Goal: Task Accomplishment & Management: Use online tool/utility

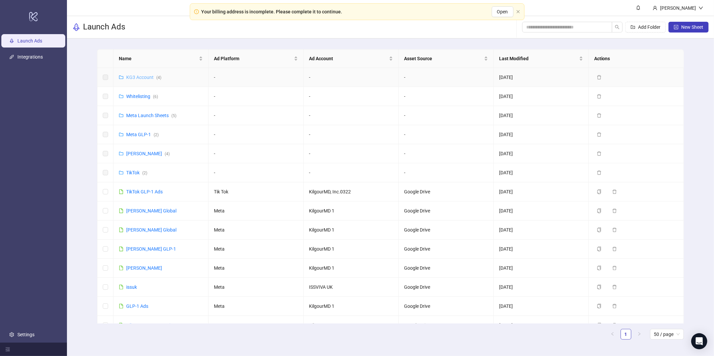
click at [138, 76] on link "KG3 Account ( 4 )" at bounding box center [143, 77] width 35 height 5
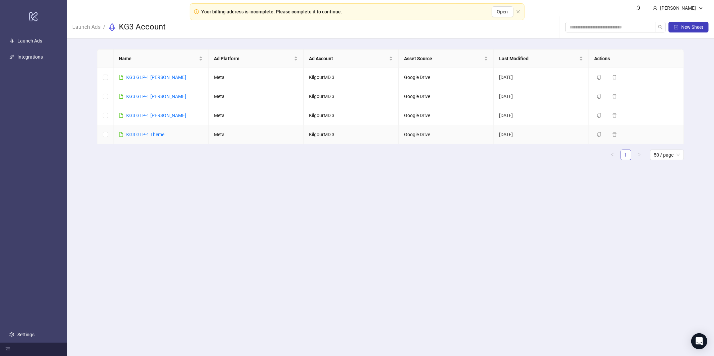
click at [145, 136] on link "KG3 GLP-1 Theme" at bounding box center [145, 134] width 38 height 5
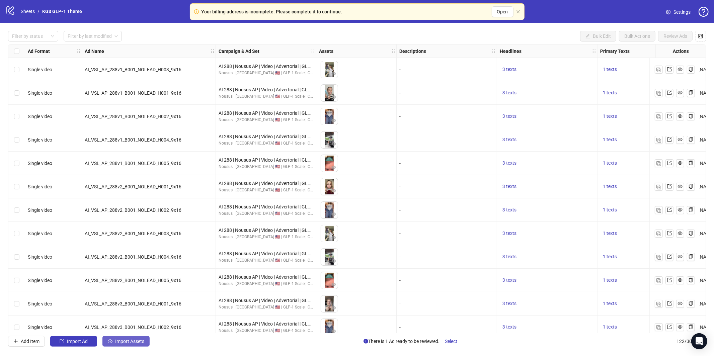
click at [122, 344] on span "Import Assets" at bounding box center [129, 341] width 29 height 5
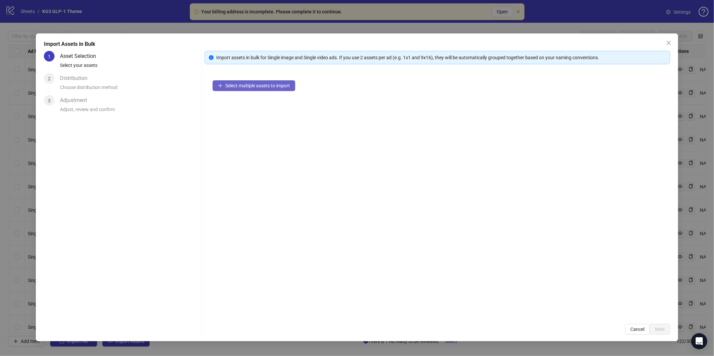
click at [289, 86] on span "Select multiple assets to import" at bounding box center [257, 85] width 65 height 5
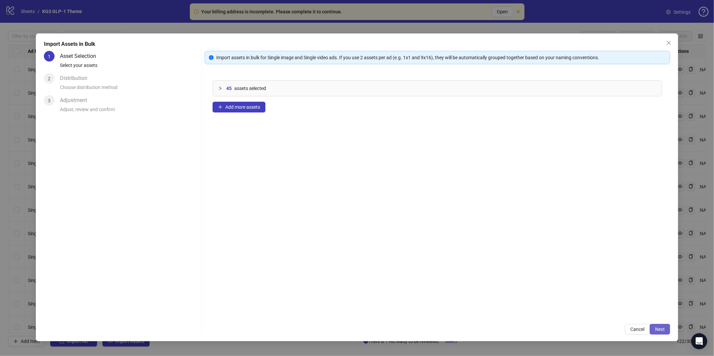
click at [660, 328] on span "Next" at bounding box center [660, 329] width 10 height 5
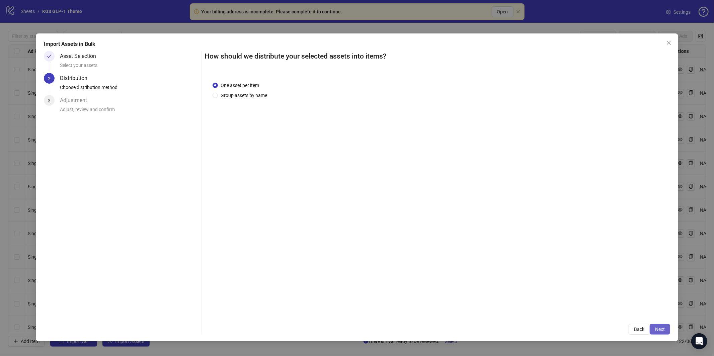
click at [664, 332] on button "Next" at bounding box center [660, 329] width 20 height 11
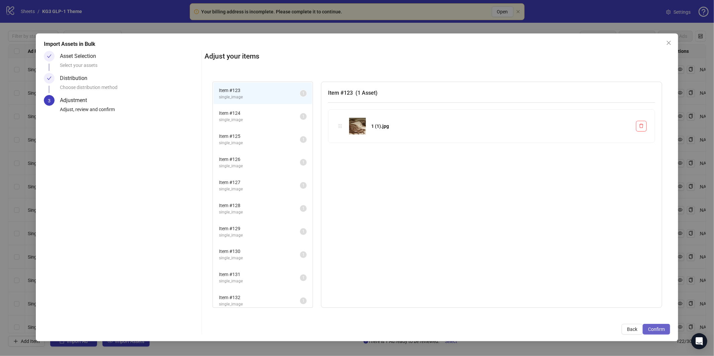
click at [663, 329] on span "Confirm" at bounding box center [656, 329] width 17 height 5
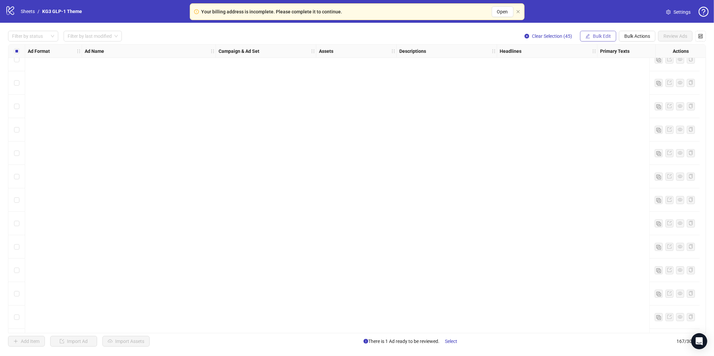
click at [595, 37] on span "Bulk Edit" at bounding box center [602, 35] width 18 height 5
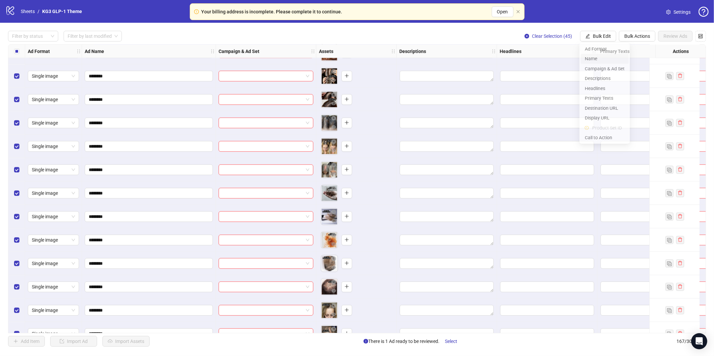
scroll to position [3639, 0]
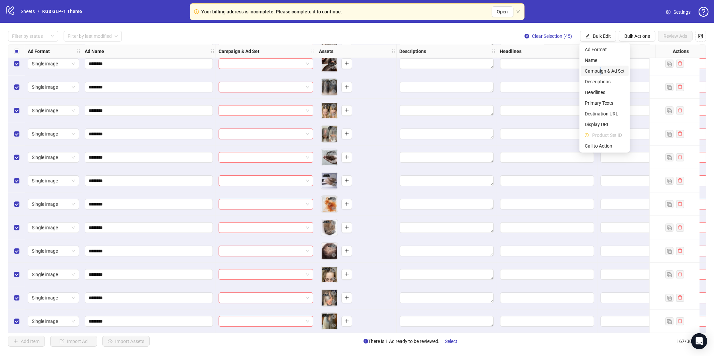
click at [600, 71] on span "Campaign & Ad Set" at bounding box center [605, 70] width 40 height 7
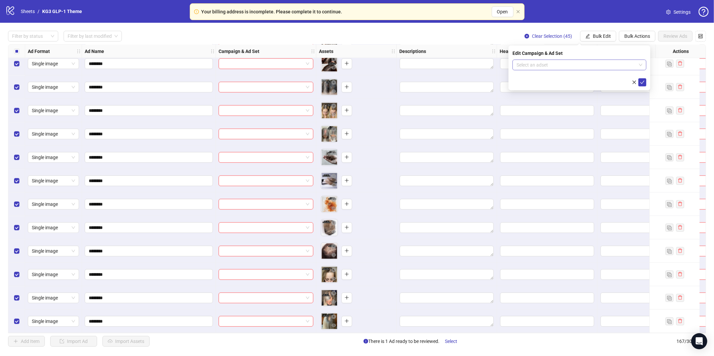
click at [574, 63] on input "search" at bounding box center [576, 65] width 120 height 10
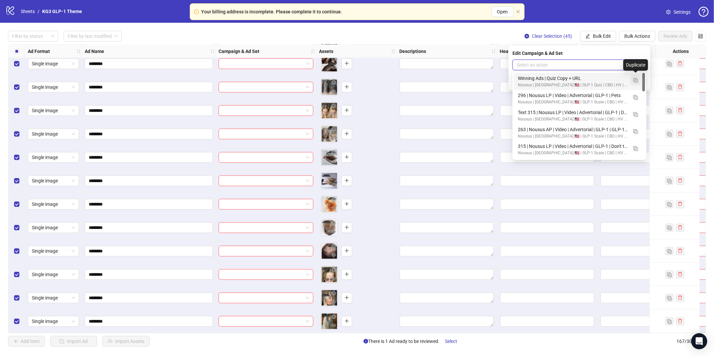
click at [636, 80] on img "button" at bounding box center [635, 80] width 5 height 5
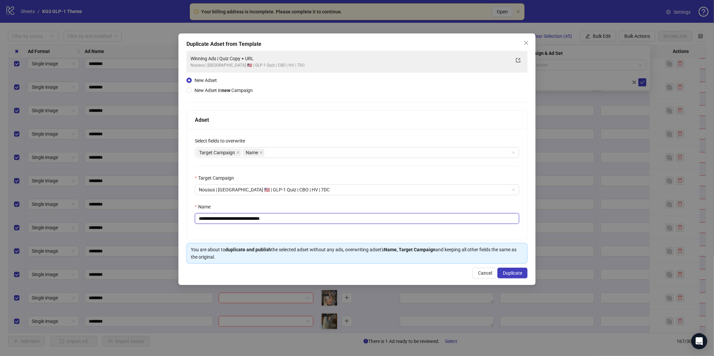
click at [377, 215] on input "**********" at bounding box center [357, 218] width 324 height 11
paste input "**********"
type input "**********"
click at [512, 273] on span "Duplicate" at bounding box center [512, 272] width 19 height 5
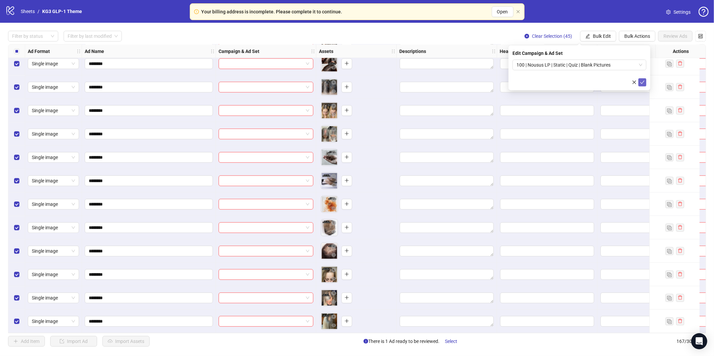
click at [642, 83] on icon "check" at bounding box center [642, 82] width 5 height 5
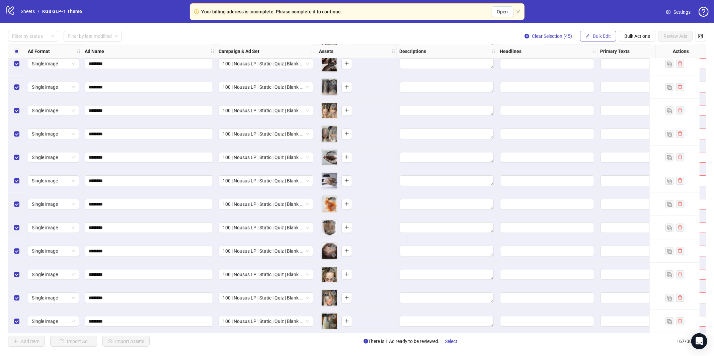
click at [596, 34] on span "Bulk Edit" at bounding box center [602, 35] width 18 height 5
click at [594, 92] on span "Headlines" at bounding box center [605, 92] width 40 height 7
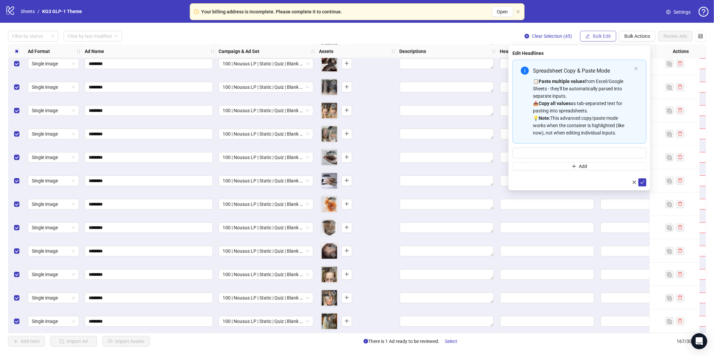
click at [600, 31] on button "Bulk Edit" at bounding box center [598, 36] width 36 height 11
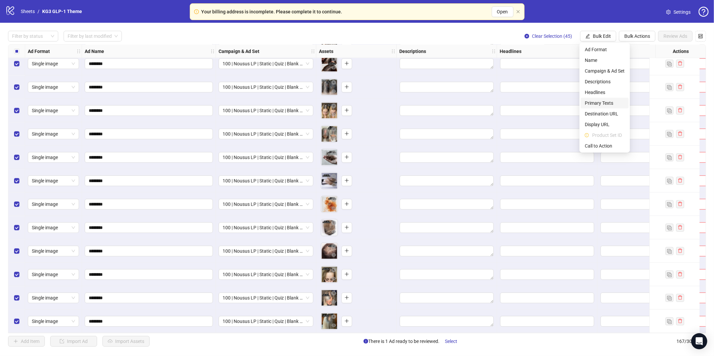
click at [596, 105] on span "Primary Texts" at bounding box center [605, 102] width 40 height 7
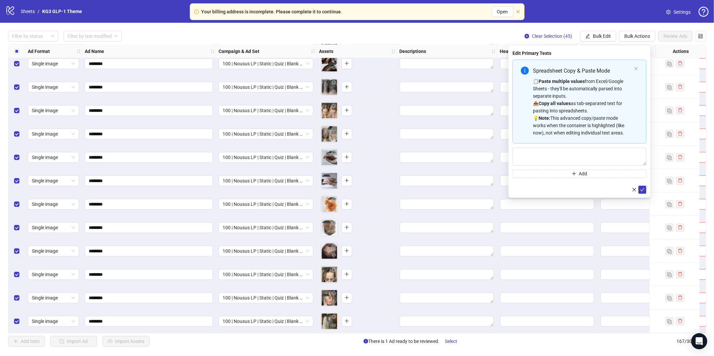
click at [580, 99] on div "📋 Paste multiple values from Excel/Google Sheets - they'll be automatically par…" at bounding box center [582, 107] width 98 height 59
type textarea "**********"
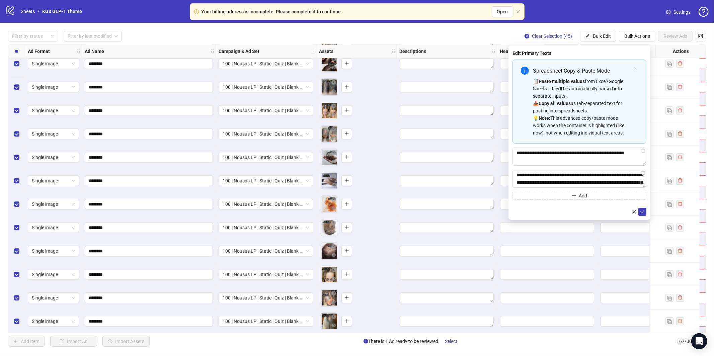
drag, startPoint x: 641, startPoint y: 213, endPoint x: 640, endPoint y: 205, distance: 8.4
click at [641, 211] on icon "check" at bounding box center [642, 211] width 5 height 5
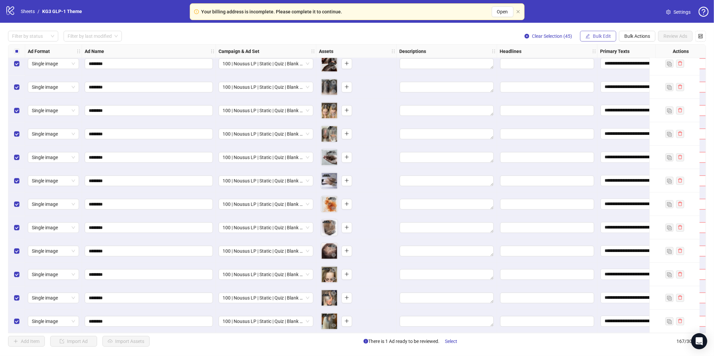
click at [595, 36] on span "Bulk Edit" at bounding box center [602, 35] width 18 height 5
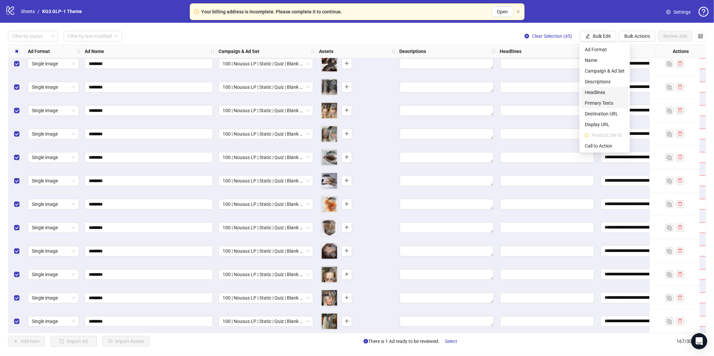
click at [602, 93] on span "Headlines" at bounding box center [605, 92] width 40 height 7
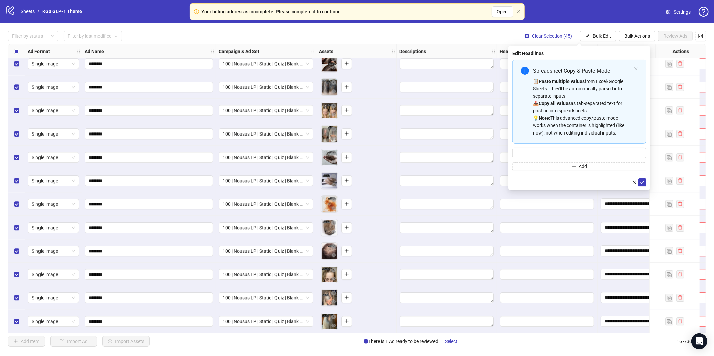
click at [592, 82] on div "📋 Paste multiple values from Excel/Google Sheets - they'll be automatically par…" at bounding box center [582, 107] width 98 height 59
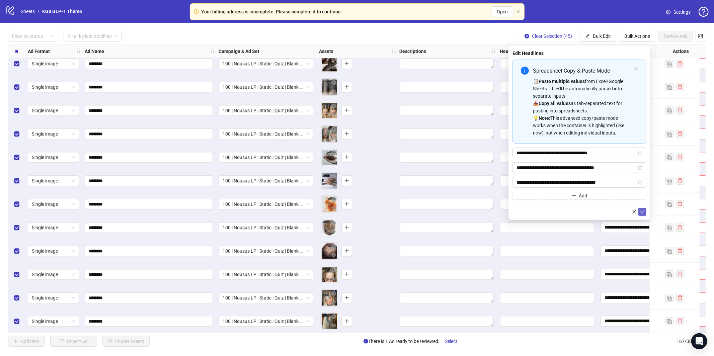
click at [642, 212] on icon "check" at bounding box center [642, 211] width 5 height 5
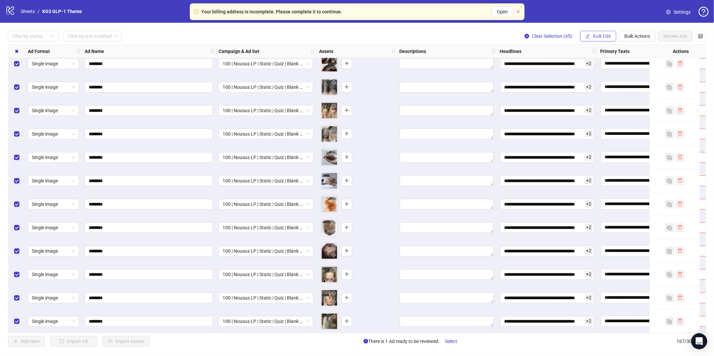
click at [599, 35] on span "Bulk Edit" at bounding box center [602, 35] width 18 height 5
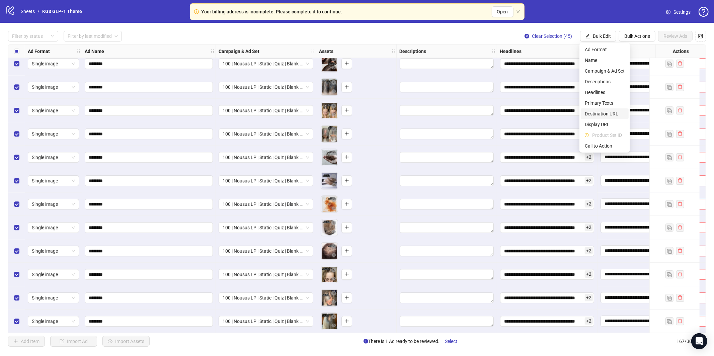
click at [593, 114] on span "Destination URL" at bounding box center [605, 113] width 40 height 7
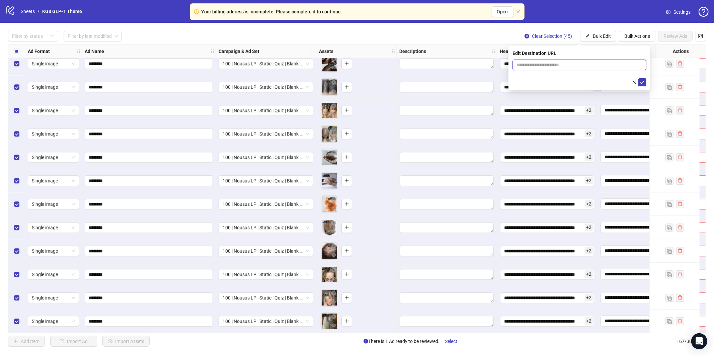
click at [575, 65] on input "text" at bounding box center [576, 64] width 120 height 7
paste input "**********"
type input "**********"
click at [642, 81] on icon "check" at bounding box center [642, 82] width 5 height 5
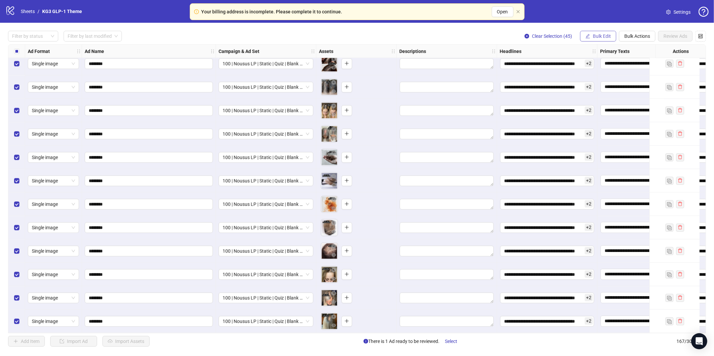
click at [594, 34] on span "Bulk Edit" at bounding box center [602, 35] width 18 height 5
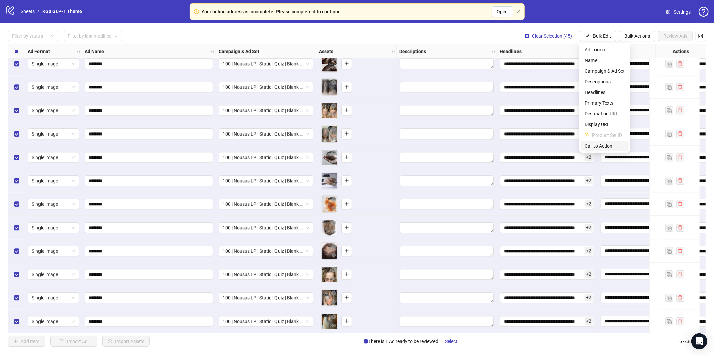
click at [596, 144] on span "Call to Action" at bounding box center [605, 145] width 40 height 7
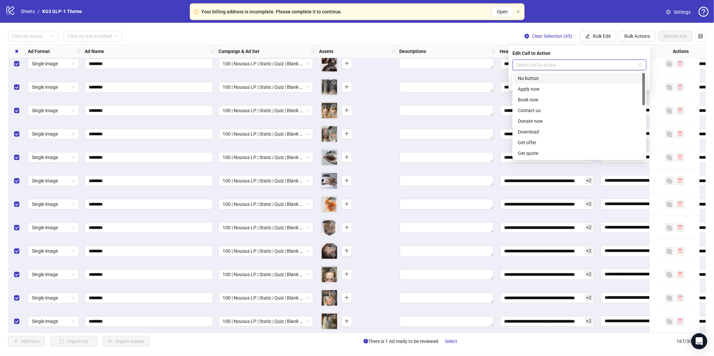
drag, startPoint x: 568, startPoint y: 64, endPoint x: 572, endPoint y: 68, distance: 5.2
click at [568, 64] on input "search" at bounding box center [576, 65] width 120 height 10
click at [555, 76] on div "Learn more" at bounding box center [579, 75] width 123 height 7
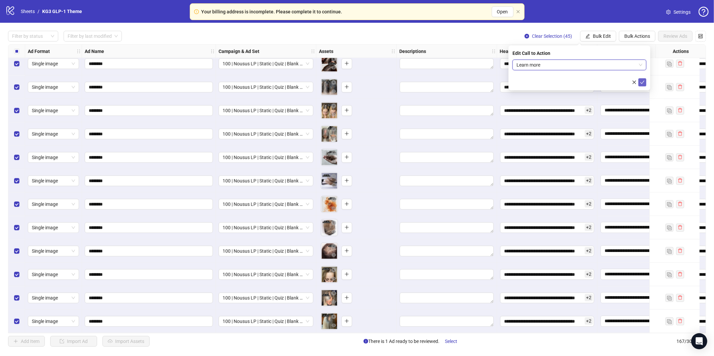
click at [645, 85] on button "submit" at bounding box center [642, 82] width 8 height 8
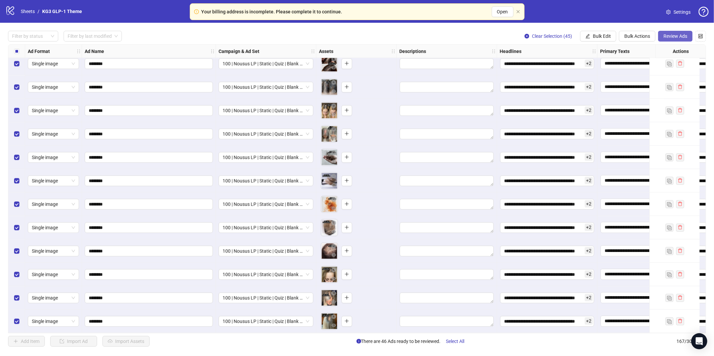
click at [678, 38] on span "Review Ads" at bounding box center [675, 35] width 24 height 5
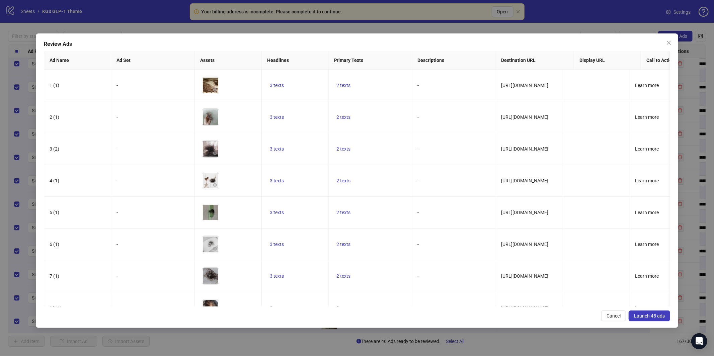
click at [648, 314] on span "Launch 45 ads" at bounding box center [649, 315] width 31 height 5
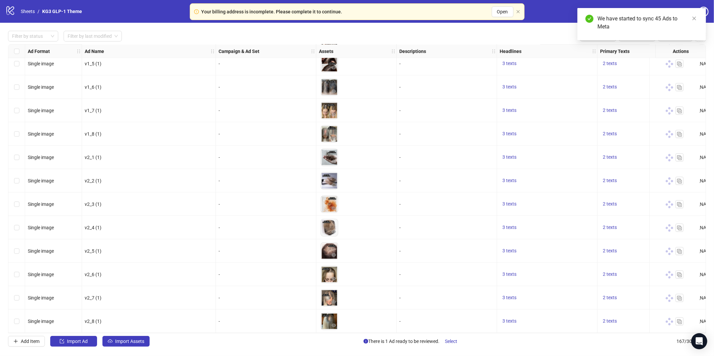
scroll to position [3384, 0]
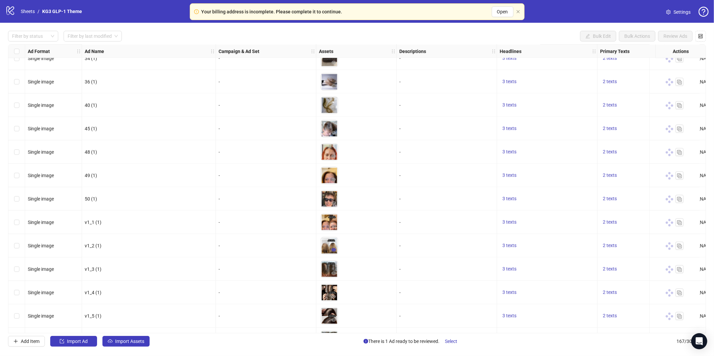
click at [333, 250] on icon "eye" at bounding box center [333, 249] width 5 height 3
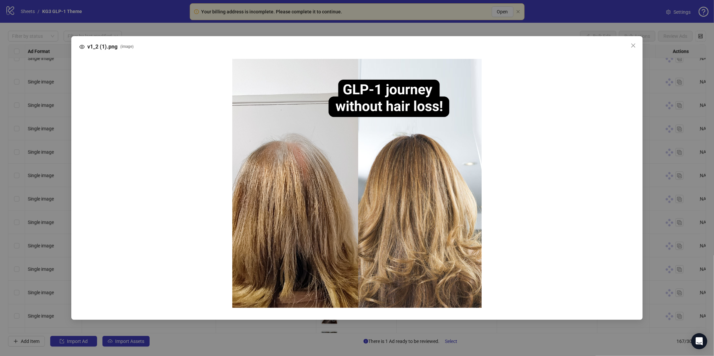
click at [305, 250] on img at bounding box center [356, 183] width 249 height 249
click at [614, 30] on div "v1_2 (1).png ( image )" at bounding box center [357, 178] width 714 height 356
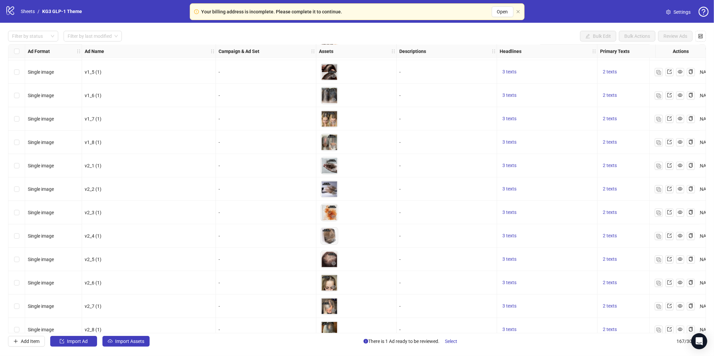
scroll to position [3639, 0]
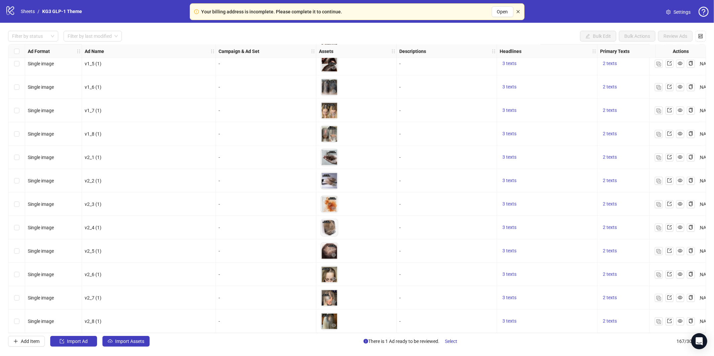
click at [518, 10] on div "Your billing address is incomplete. Please complete it to continue. Open" at bounding box center [357, 11] width 335 height 17
click at [517, 11] on icon "close" at bounding box center [517, 11] width 3 height 3
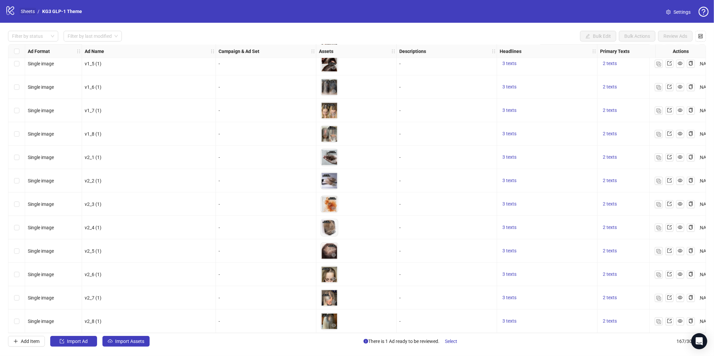
click at [23, 12] on link "Sheets" at bounding box center [27, 11] width 17 height 7
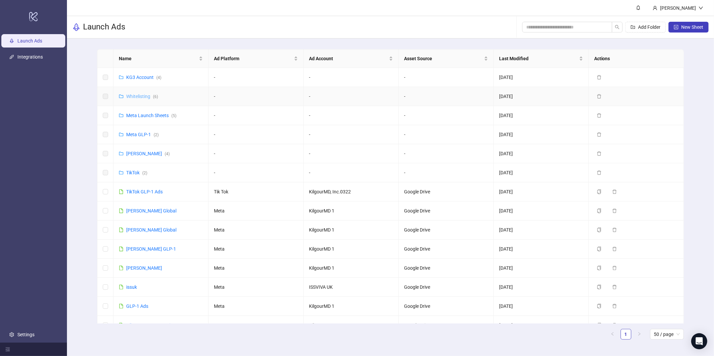
click at [142, 95] on link "Whitelisting ( 6 )" at bounding box center [142, 96] width 32 height 5
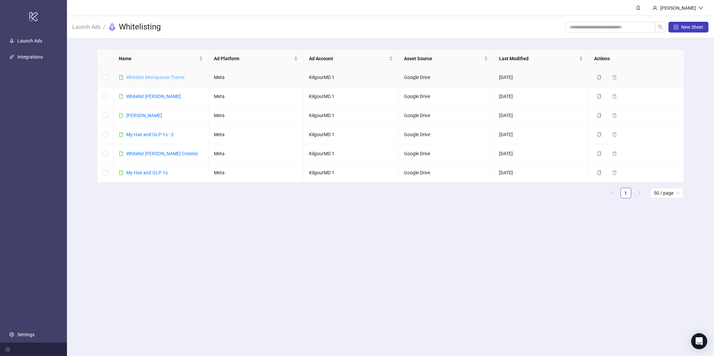
click at [154, 75] on link "Whitelist Menopause Theme" at bounding box center [155, 77] width 58 height 5
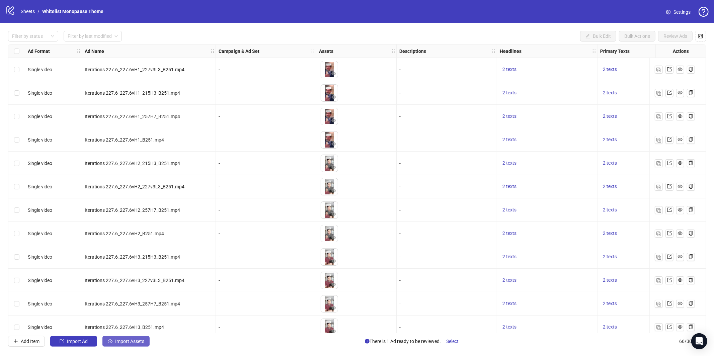
click at [123, 345] on button "Import Assets" at bounding box center [125, 341] width 47 height 11
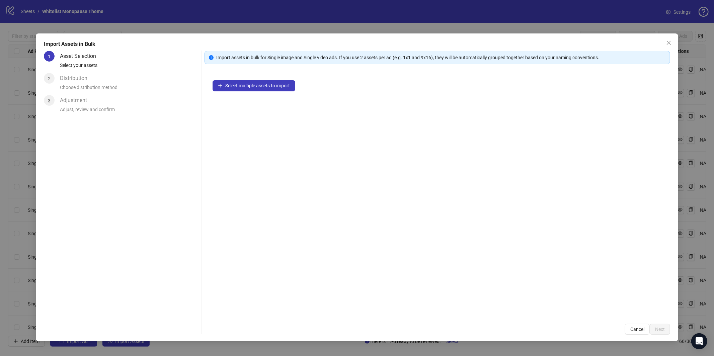
click at [293, 91] on div "Select multiple assets to import" at bounding box center [436, 194] width 465 height 244
click at [278, 87] on span "Select multiple assets to import" at bounding box center [257, 85] width 65 height 5
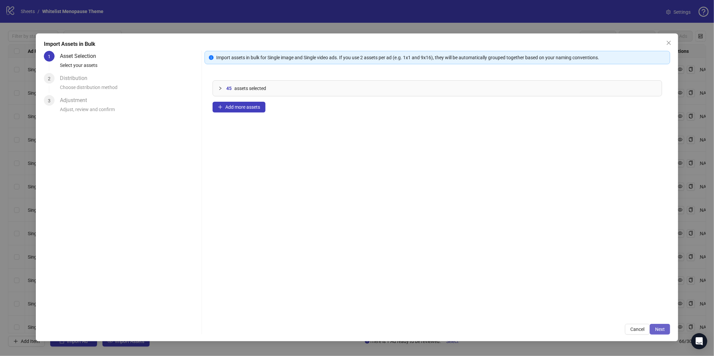
click at [658, 327] on span "Next" at bounding box center [660, 329] width 10 height 5
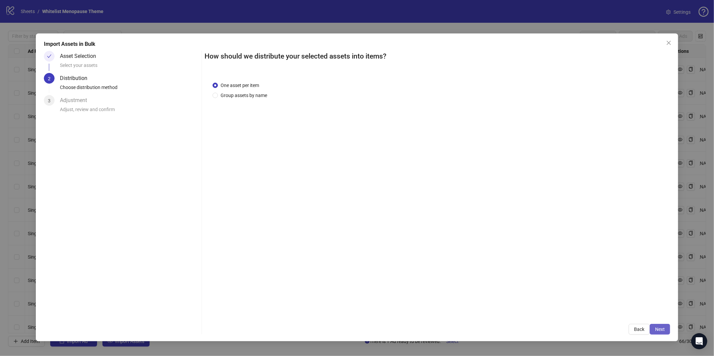
click at [665, 328] on button "Next" at bounding box center [660, 329] width 20 height 11
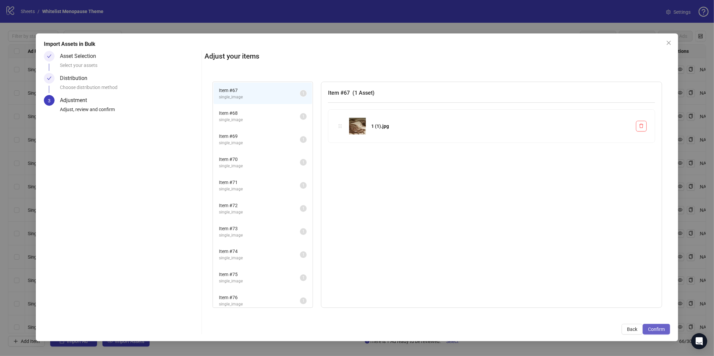
click at [654, 328] on span "Confirm" at bounding box center [656, 329] width 17 height 5
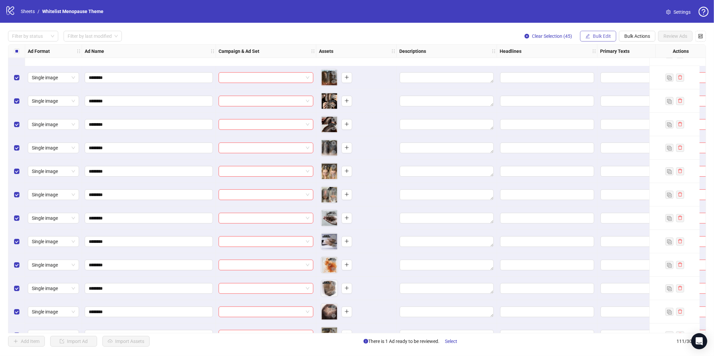
click at [595, 34] on span "Bulk Edit" at bounding box center [602, 35] width 18 height 5
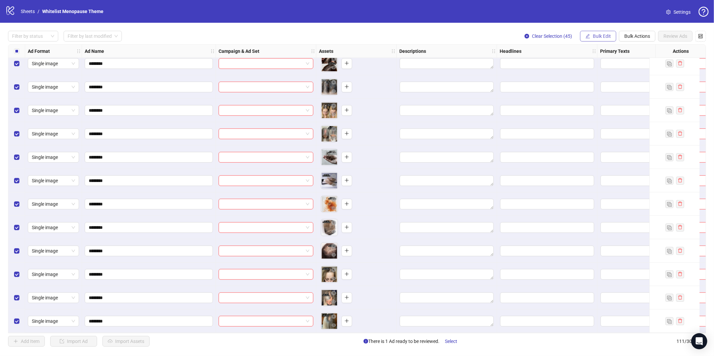
scroll to position [2327, 0]
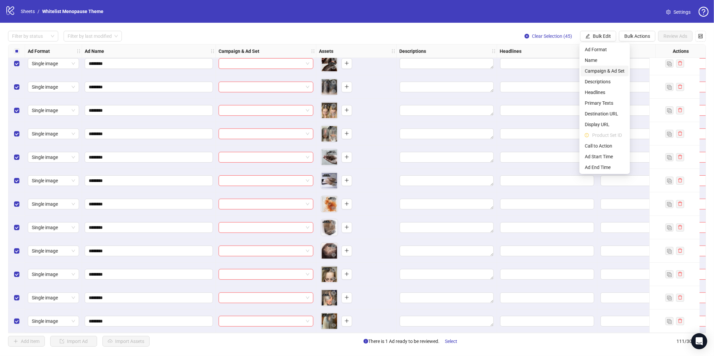
click at [601, 73] on span "Campaign & Ad Set" at bounding box center [605, 70] width 40 height 7
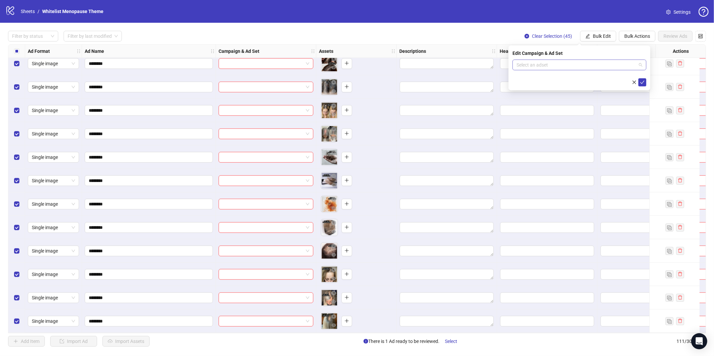
click at [596, 65] on input "search" at bounding box center [576, 65] width 120 height 10
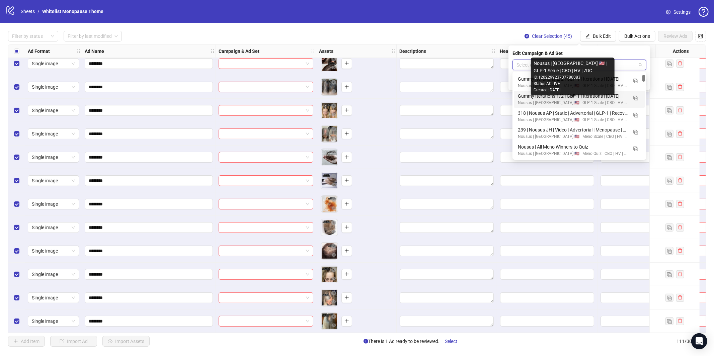
scroll to position [103, 0]
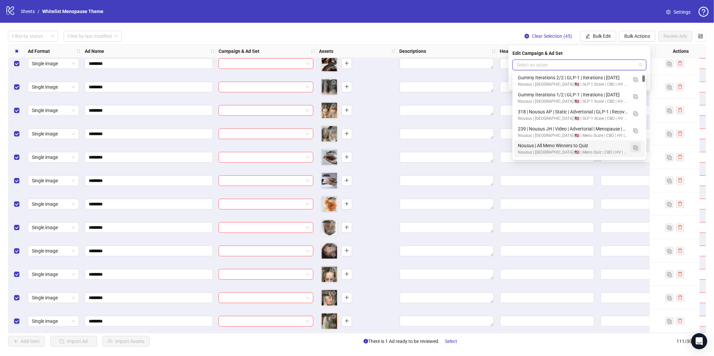
click at [636, 147] on img "button" at bounding box center [635, 148] width 5 height 5
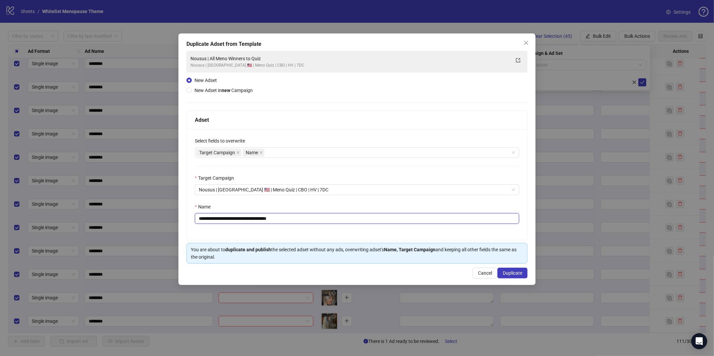
click at [401, 221] on input "**********" at bounding box center [357, 218] width 324 height 11
paste input "********"
type input "**********"
click at [507, 271] on span "Duplicate" at bounding box center [512, 272] width 19 height 5
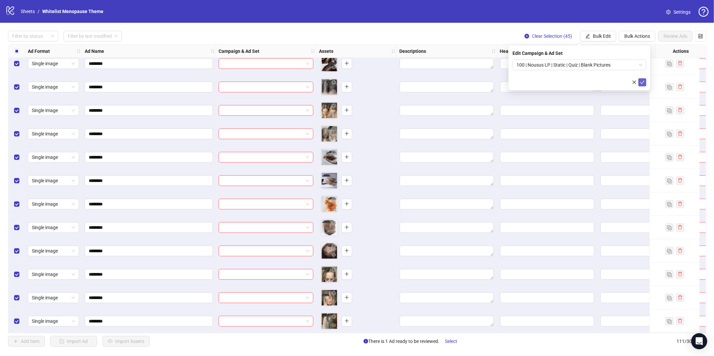
click at [641, 85] on span "submit" at bounding box center [642, 82] width 5 height 5
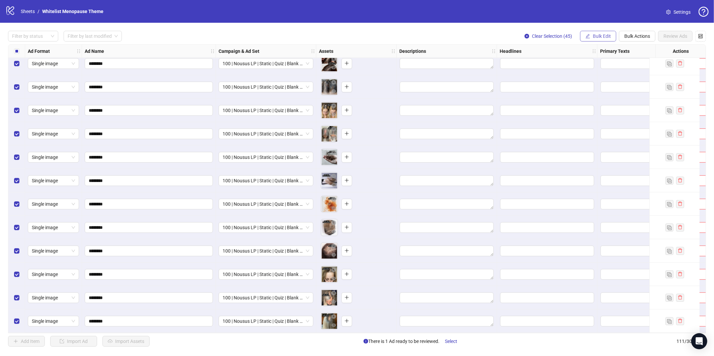
click at [602, 36] on span "Bulk Edit" at bounding box center [602, 35] width 18 height 5
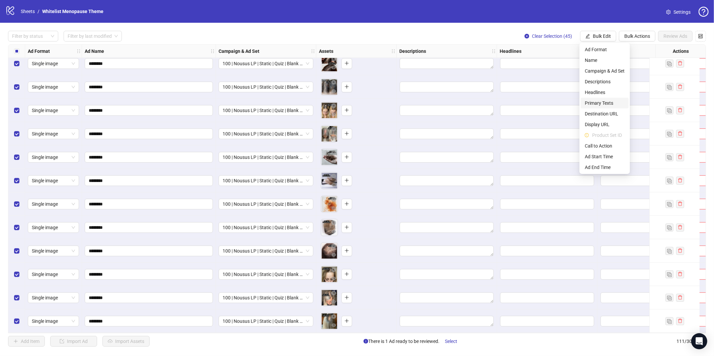
click at [605, 102] on span "Primary Texts" at bounding box center [605, 102] width 40 height 7
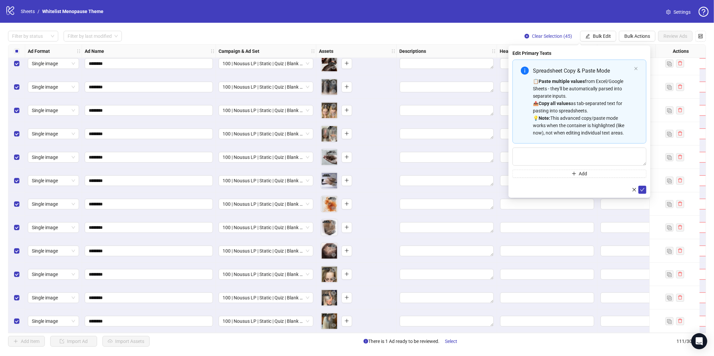
click at [568, 118] on div "📋 Paste multiple values from Excel/Google Sheets - they'll be automatically par…" at bounding box center [582, 107] width 98 height 59
type textarea "**********"
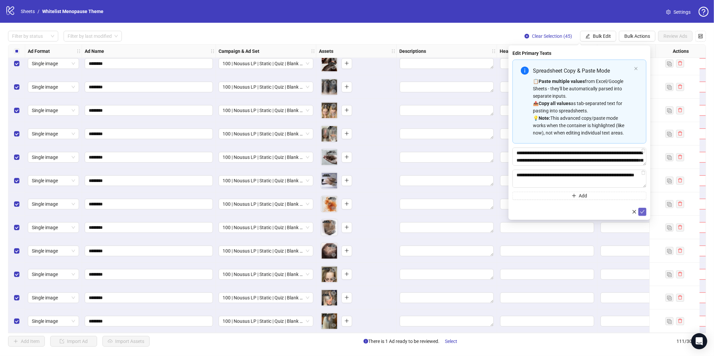
click at [639, 211] on button "submit" at bounding box center [642, 212] width 8 height 8
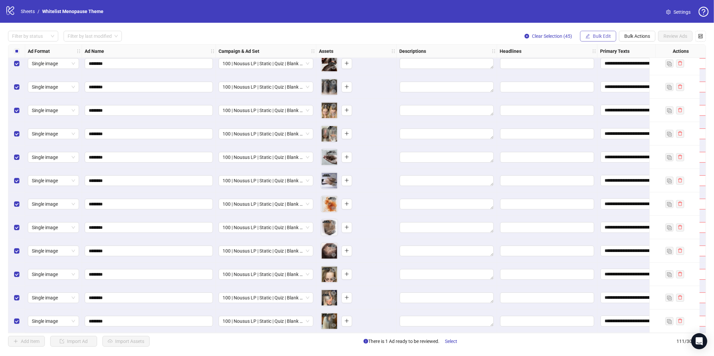
click at [603, 37] on span "Bulk Edit" at bounding box center [602, 35] width 18 height 5
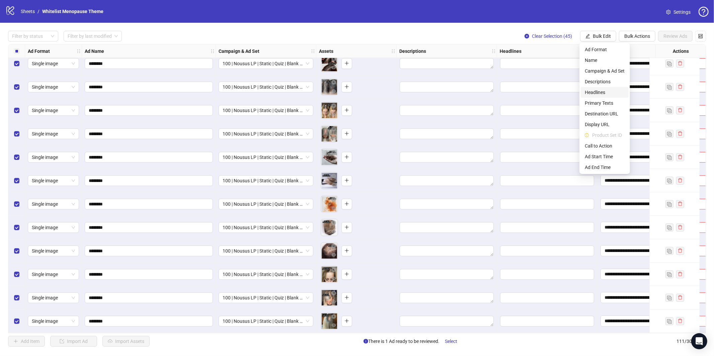
click at [601, 91] on span "Headlines" at bounding box center [605, 92] width 40 height 7
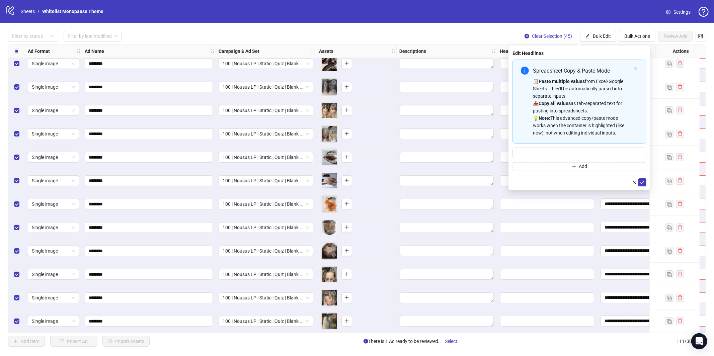
drag, startPoint x: 590, startPoint y: 90, endPoint x: 597, endPoint y: 97, distance: 9.9
click at [590, 90] on div "📋 Paste multiple values from Excel/Google Sheets - they'll be automatically par…" at bounding box center [582, 107] width 98 height 59
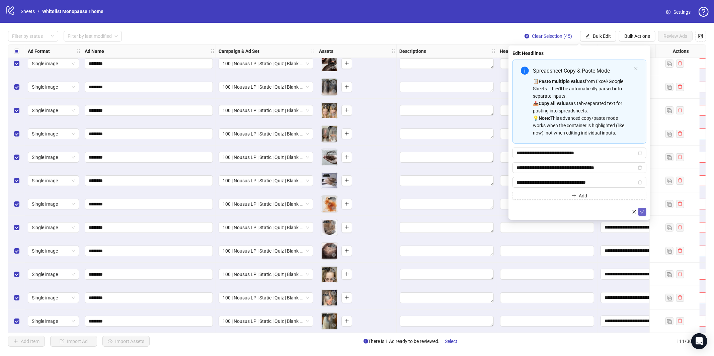
click at [644, 212] on icon "check" at bounding box center [642, 211] width 5 height 5
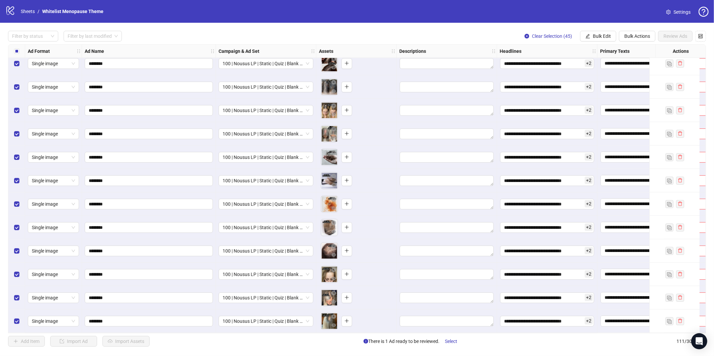
drag, startPoint x: 605, startPoint y: 36, endPoint x: 606, endPoint y: 77, distance: 41.2
click at [605, 36] on span "Bulk Edit" at bounding box center [602, 35] width 18 height 5
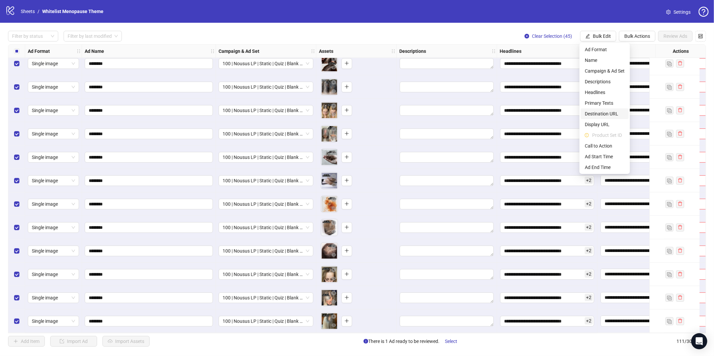
click at [606, 113] on span "Destination URL" at bounding box center [605, 113] width 40 height 7
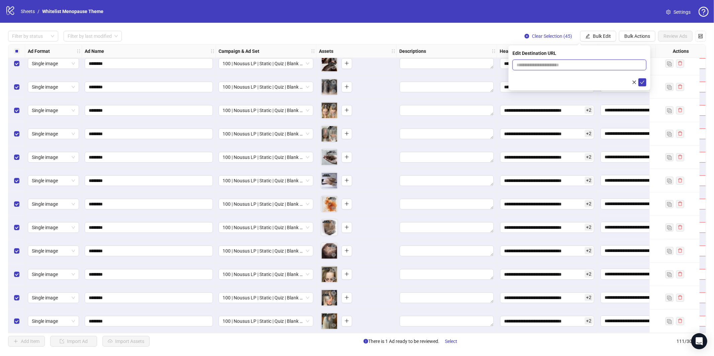
click at [537, 62] on input "text" at bounding box center [576, 64] width 120 height 7
paste input "**********"
type input "**********"
click at [643, 84] on icon "check" at bounding box center [642, 82] width 5 height 5
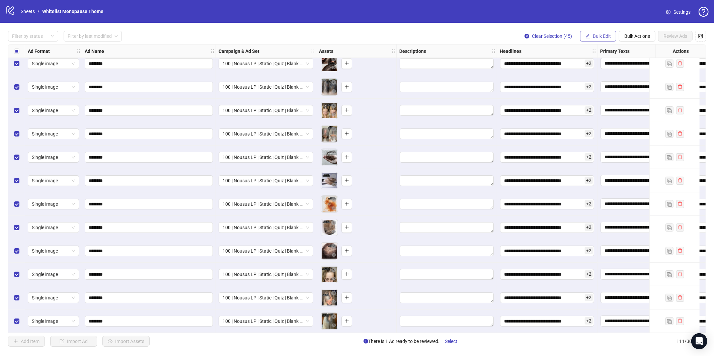
click at [589, 31] on button "Bulk Edit" at bounding box center [598, 36] width 36 height 11
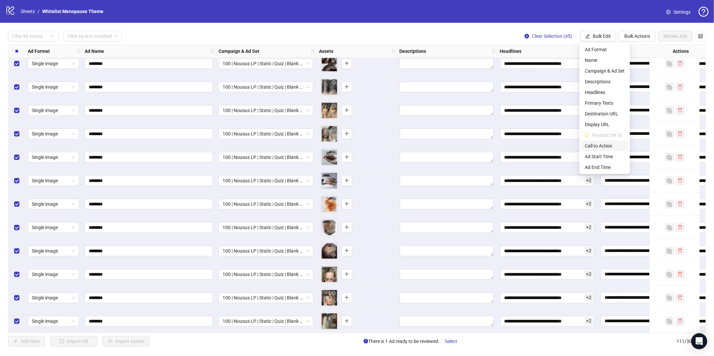
drag, startPoint x: 594, startPoint y: 145, endPoint x: 583, endPoint y: 110, distance: 37.1
click at [594, 145] on span "Call to Action" at bounding box center [605, 145] width 40 height 7
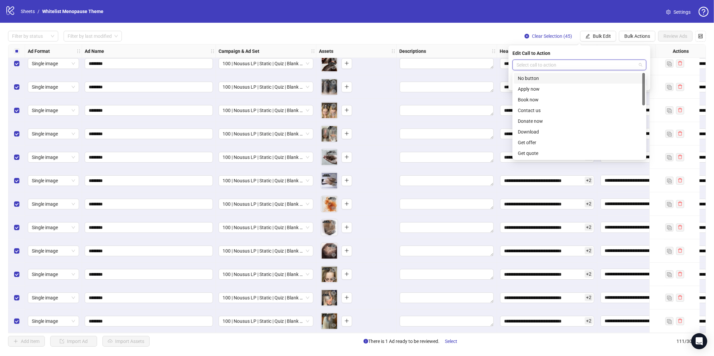
click at [564, 68] on input "search" at bounding box center [576, 65] width 120 height 10
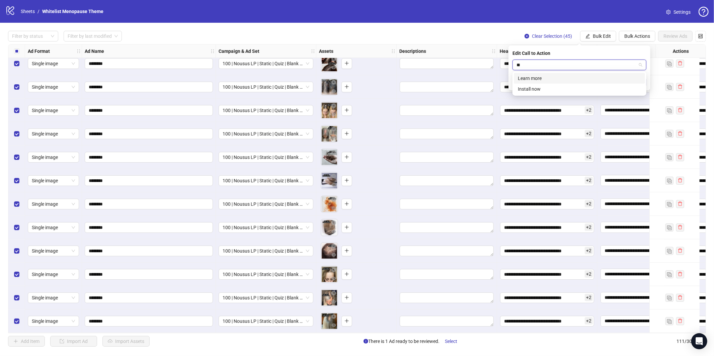
type input "***"
drag, startPoint x: 563, startPoint y: 74, endPoint x: 567, endPoint y: 74, distance: 4.7
click at [563, 75] on div "Learn more" at bounding box center [579, 78] width 123 height 7
click at [642, 80] on icon "check" at bounding box center [642, 82] width 5 height 5
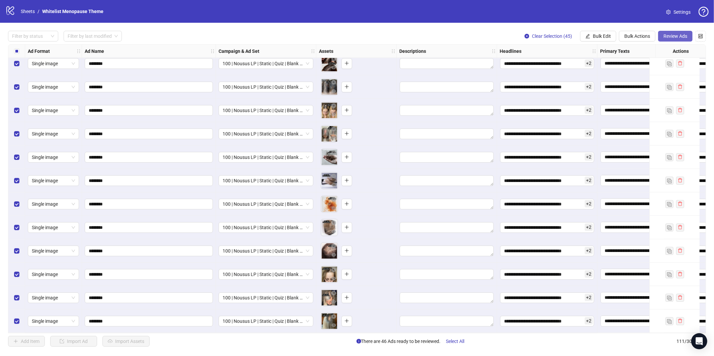
click at [667, 38] on span "Review Ads" at bounding box center [675, 35] width 24 height 5
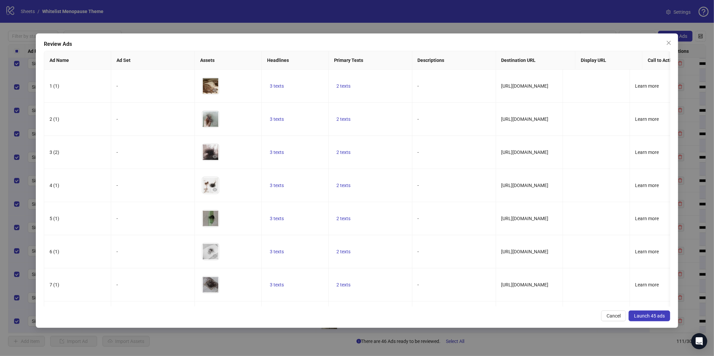
click at [656, 317] on span "Launch 45 ads" at bounding box center [649, 315] width 31 height 5
